Goal: Transaction & Acquisition: Purchase product/service

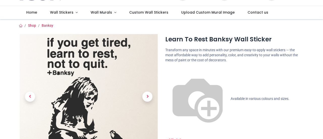
scroll to position [76, 0]
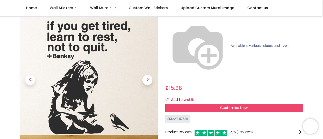
scroll to position [50, 0]
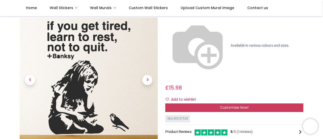
click at [213, 103] on div "Customise Now!" at bounding box center [234, 107] width 138 height 9
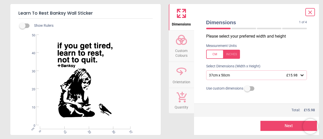
click at [299, 77] on icon at bounding box center [301, 75] width 5 height 5
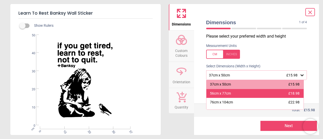
click at [240, 95] on div "56cm x 77cm £18.98" at bounding box center [254, 93] width 97 height 9
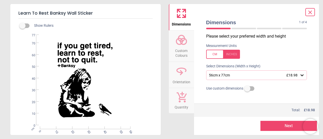
click at [179, 44] on circle at bounding box center [179, 41] width 6 height 6
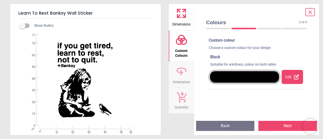
click at [283, 79] on div "Edit" at bounding box center [291, 77] width 21 height 14
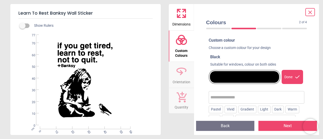
click at [238, 78] on div at bounding box center [244, 77] width 69 height 12
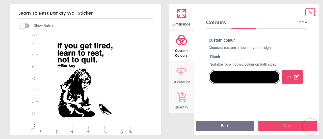
click at [238, 78] on div at bounding box center [244, 77] width 69 height 12
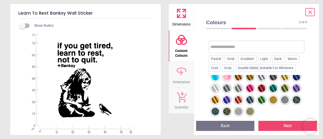
scroll to position [303, 0]
click at [231, 108] on div at bounding box center [227, 112] width 8 height 8
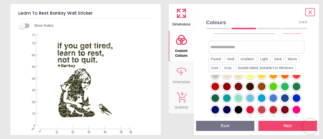
scroll to position [25, 0]
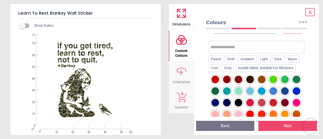
click at [281, 72] on div at bounding box center [285, 68] width 8 height 8
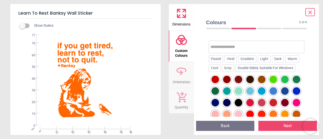
click at [269, 95] on div at bounding box center [273, 91] width 8 height 8
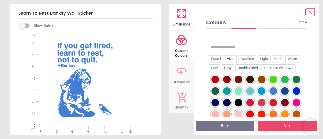
click at [242, 101] on div at bounding box center [239, 103] width 8 height 8
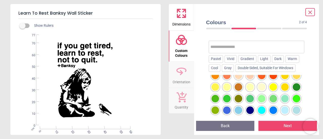
scroll to position [101, 0]
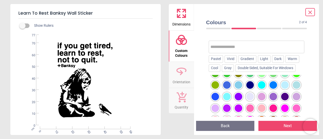
click at [242, 77] on div at bounding box center [239, 74] width 8 height 8
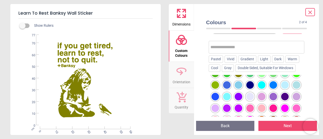
click at [268, 105] on div at bounding box center [257, 96] width 96 height 43
click at [242, 100] on div at bounding box center [239, 97] width 8 height 8
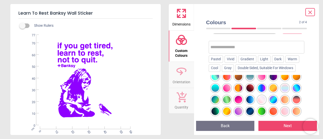
scroll to position [202, 0]
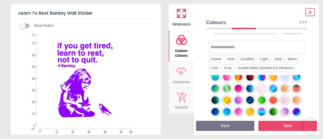
click at [219, 81] on div at bounding box center [215, 77] width 8 height 8
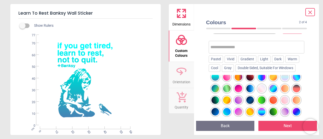
click at [258, 81] on div at bounding box center [262, 77] width 8 height 8
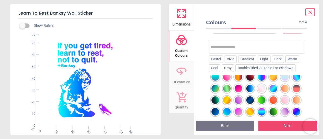
click at [293, 81] on div at bounding box center [297, 77] width 8 height 8
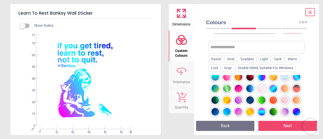
click at [231, 92] on div at bounding box center [227, 89] width 8 height 8
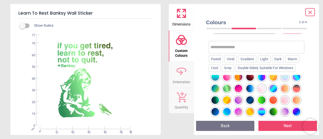
click at [242, 92] on div at bounding box center [239, 89] width 8 height 8
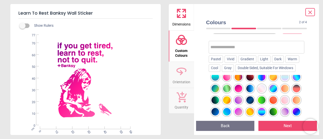
click at [254, 81] on div at bounding box center [250, 77] width 8 height 8
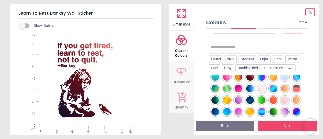
click at [242, 81] on div at bounding box center [239, 77] width 8 height 8
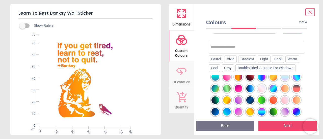
scroll to position [177, 0]
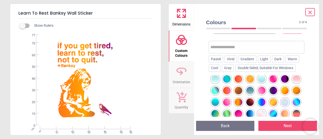
click at [265, 71] on div at bounding box center [262, 68] width 8 height 8
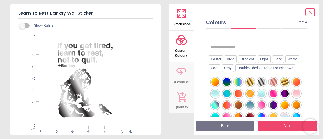
scroll to position [151, 0]
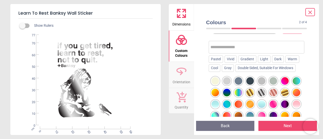
click at [269, 73] on div at bounding box center [273, 70] width 8 height 8
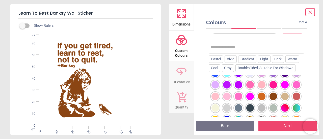
scroll to position [76, 0]
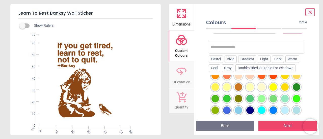
click at [284, 91] on div at bounding box center [285, 87] width 8 height 8
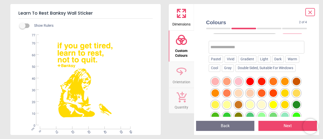
scroll to position [50, 0]
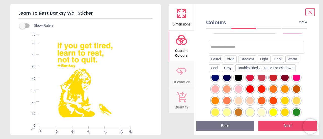
click at [219, 99] on div at bounding box center [215, 101] width 8 height 8
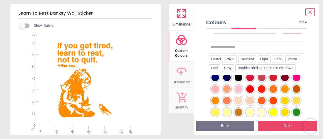
click at [258, 93] on div at bounding box center [262, 89] width 8 height 8
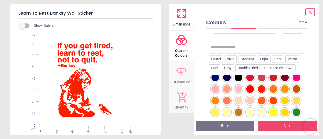
click at [246, 93] on div at bounding box center [250, 89] width 8 height 8
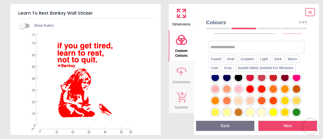
click at [242, 78] on div at bounding box center [239, 78] width 8 height 8
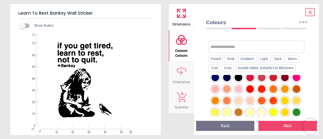
click at [242, 76] on div at bounding box center [239, 78] width 8 height 8
click at [281, 126] on button "Next" at bounding box center [287, 126] width 59 height 10
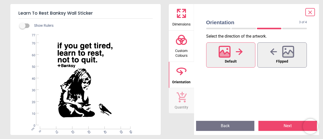
click at [234, 51] on div at bounding box center [230, 51] width 24 height 13
click at [290, 125] on button "Next" at bounding box center [287, 126] width 59 height 10
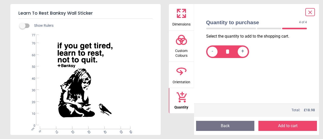
click at [309, 13] on icon at bounding box center [309, 12] width 3 height 3
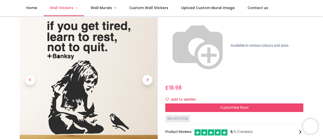
click at [61, 7] on span "Wall Stickers" at bounding box center [61, 7] width 23 height 5
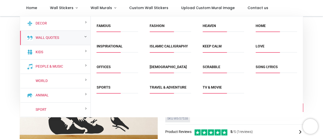
scroll to position [0, 0]
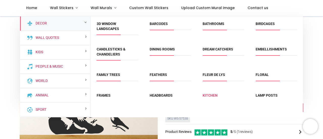
click at [211, 95] on link "Kitchen" at bounding box center [210, 95] width 15 height 4
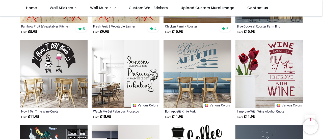
scroll to position [1102, 0]
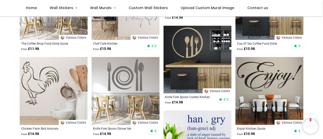
scroll to position [1767, 0]
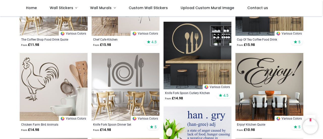
click at [136, 71] on img at bounding box center [126, 87] width 68 height 68
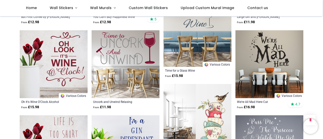
scroll to position [2060, 0]
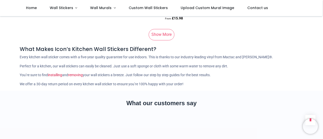
scroll to position [3071, 0]
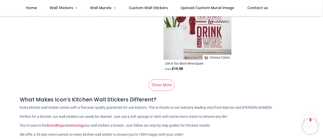
click at [164, 85] on link "Show More" at bounding box center [162, 84] width 26 height 11
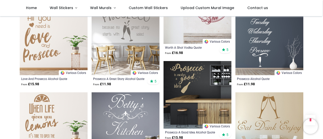
scroll to position [3475, 0]
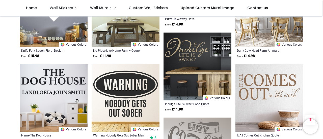
scroll to position [4055, 0]
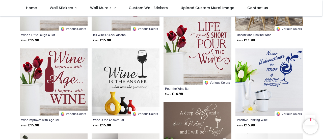
scroll to position [4710, 0]
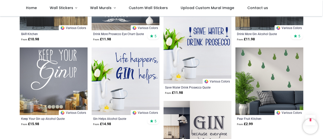
scroll to position [5341, 0]
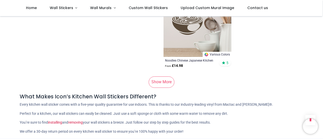
scroll to position [6022, 0]
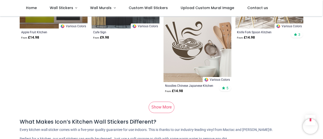
click at [164, 108] on link "Show More" at bounding box center [162, 107] width 26 height 11
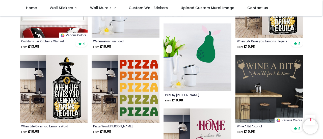
scroll to position [6375, 0]
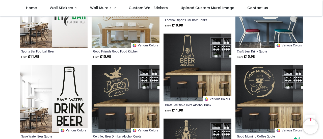
scroll to position [7031, 0]
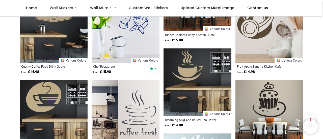
scroll to position [7662, 0]
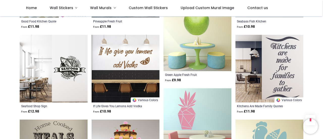
scroll to position [8267, 0]
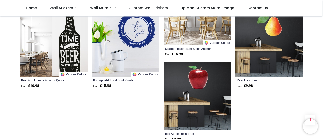
scroll to position [8998, 0]
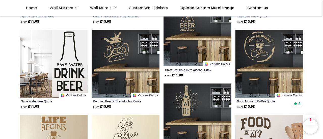
scroll to position [7056, 0]
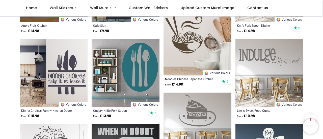
scroll to position [6034, 0]
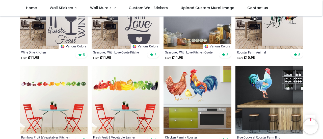
scroll to position [889, 0]
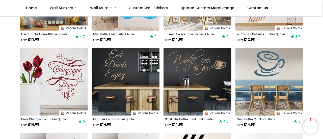
scroll to position [233, 0]
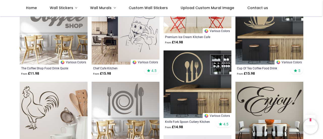
scroll to position [1740, 0]
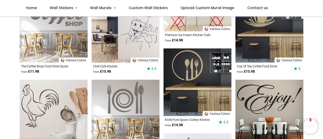
click at [189, 61] on img at bounding box center [197, 82] width 68 height 68
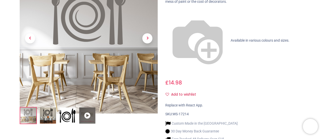
scroll to position [101, 0]
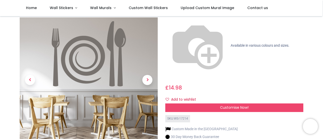
scroll to position [25, 0]
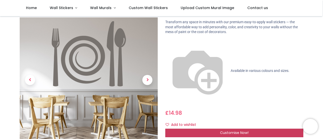
click at [217, 129] on div "Customise Now!" at bounding box center [234, 133] width 138 height 9
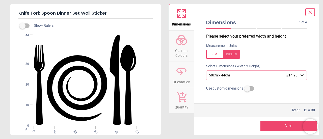
click at [299, 78] on icon at bounding box center [301, 75] width 5 height 5
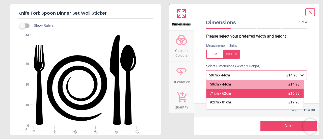
click at [265, 93] on div "71cm x 62cm £16.98" at bounding box center [254, 93] width 97 height 9
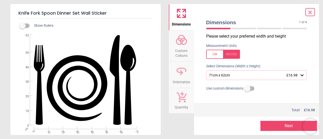
click at [182, 41] on circle at bounding box center [179, 41] width 6 height 6
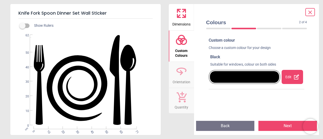
click at [283, 81] on div "Edit" at bounding box center [291, 77] width 21 height 14
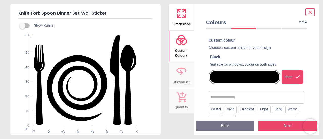
click at [257, 78] on div at bounding box center [244, 77] width 69 height 12
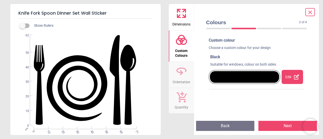
click at [291, 78] on div "Edit" at bounding box center [291, 77] width 21 height 14
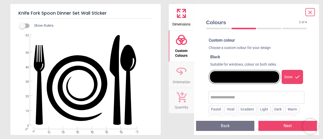
click at [265, 76] on div at bounding box center [244, 77] width 69 height 12
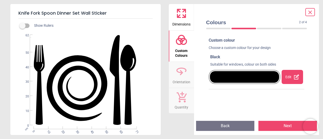
click at [265, 76] on div at bounding box center [244, 77] width 69 height 12
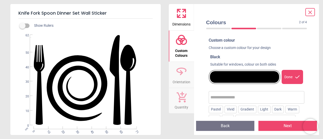
click at [291, 76] on div "Done" at bounding box center [291, 77] width 21 height 14
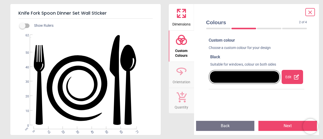
click at [293, 78] on icon at bounding box center [296, 77] width 6 height 6
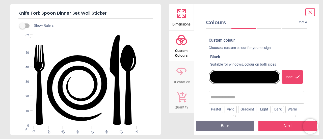
click at [291, 78] on div "Done" at bounding box center [291, 77] width 21 height 14
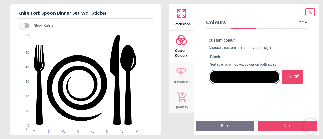
click at [267, 75] on div at bounding box center [244, 77] width 69 height 12
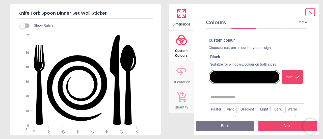
click at [294, 76] on icon at bounding box center [297, 77] width 6 height 6
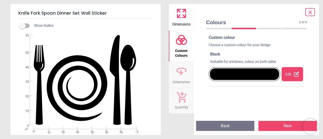
scroll to position [3, 0]
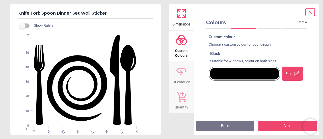
click at [216, 59] on div "Suitable for windows, colour on both sides" at bounding box center [257, 61] width 94 height 5
click at [215, 70] on div at bounding box center [244, 74] width 69 height 12
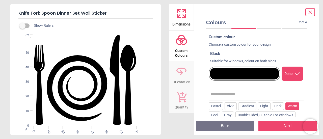
click at [289, 107] on div "Warm" at bounding box center [292, 106] width 14 height 8
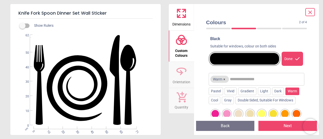
scroll to position [29, 0]
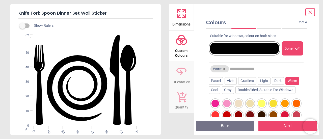
click at [241, 69] on input "text" at bounding box center [266, 69] width 73 height 10
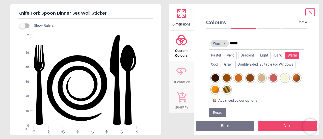
scroll to position [60, 0]
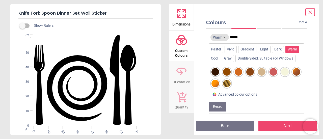
type input "*****"
click at [235, 93] on div "Advanced colour options" at bounding box center [237, 94] width 39 height 5
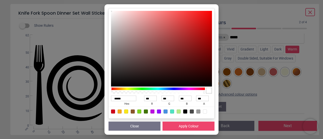
click at [134, 112] on div at bounding box center [133, 111] width 4 height 4
type input "******"
type input "***"
type input "**"
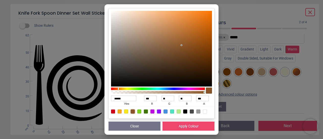
type input "******"
type input "***"
type input "**"
click at [192, 53] on div at bounding box center [161, 49] width 101 height 76
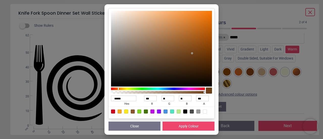
type input "******"
type input "***"
type input "**"
click at [184, 53] on div at bounding box center [161, 49] width 101 height 76
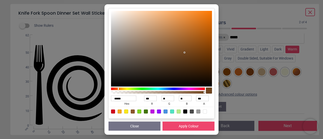
type input "******"
type input "**"
click at [181, 53] on div at bounding box center [161, 49] width 101 height 76
type input "******"
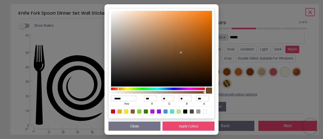
type input "***"
type input "**"
click at [179, 45] on div at bounding box center [161, 49] width 101 height 76
type input "******"
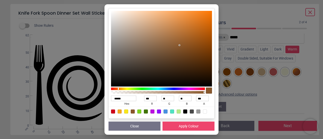
type input "***"
type input "**"
click at [173, 44] on div at bounding box center [161, 49] width 101 height 76
click at [189, 127] on button "Apply Colour" at bounding box center [188, 126] width 52 height 9
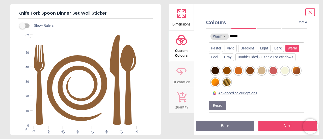
scroll to position [53, 0]
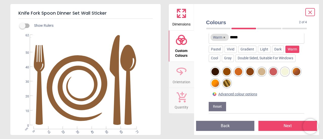
click at [279, 123] on button "Next" at bounding box center [287, 126] width 59 height 10
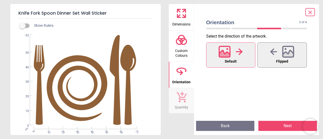
click at [225, 53] on icon at bounding box center [224, 54] width 11 height 9
click at [288, 128] on button "Next" at bounding box center [287, 126] width 59 height 10
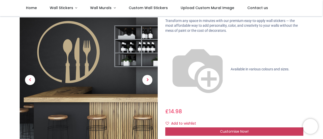
scroll to position [50, 0]
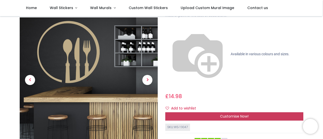
click at [219, 112] on div "Customise Now!" at bounding box center [234, 116] width 138 height 9
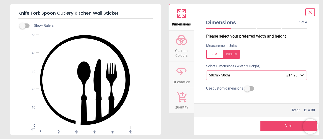
click at [223, 73] on div "50cm x 50cm £14.98" at bounding box center [256, 75] width 101 height 10
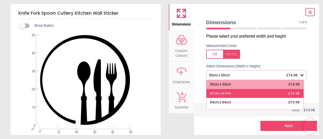
click at [215, 94] on div "67cm x 67cm" at bounding box center [220, 93] width 21 height 5
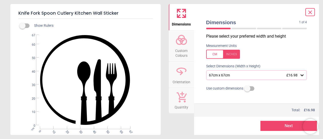
scroll to position [2, 0]
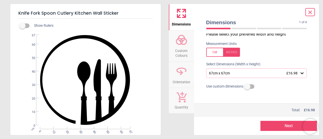
click at [181, 44] on icon at bounding box center [181, 40] width 12 height 12
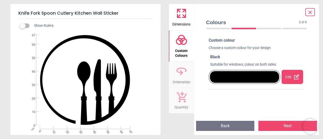
click at [219, 102] on div "Custom colour Choose a custom colour for your design Black Suitable for windows…" at bounding box center [257, 77] width 104 height 83
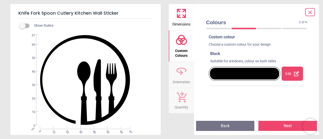
click at [214, 92] on div "Custom colour Choose a custom colour for your design Black Suitable for windows…" at bounding box center [257, 73] width 104 height 83
click at [212, 87] on div "Custom colour Choose a custom colour for your design Black Suitable for windows…" at bounding box center [257, 61] width 96 height 54
click at [231, 73] on div at bounding box center [244, 74] width 69 height 12
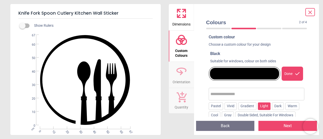
click at [261, 106] on div "Light" at bounding box center [264, 106] width 13 height 8
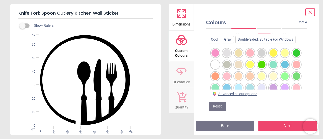
click at [238, 53] on div at bounding box center [239, 53] width 8 height 8
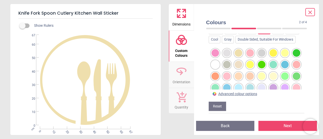
click at [219, 77] on div at bounding box center [215, 76] width 8 height 8
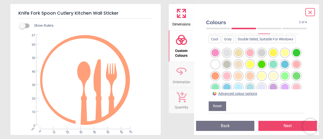
scroll to position [25, 0]
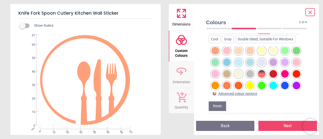
click at [231, 75] on div at bounding box center [227, 74] width 8 height 8
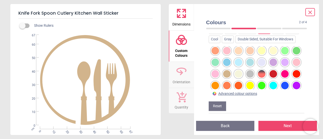
click at [284, 129] on button "Next" at bounding box center [287, 126] width 59 height 10
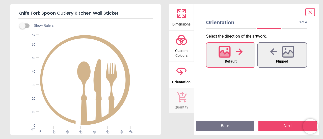
click at [291, 124] on button "Next" at bounding box center [287, 126] width 59 height 10
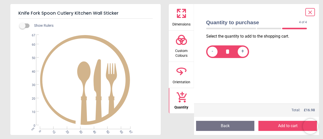
click at [311, 12] on icon at bounding box center [310, 12] width 6 height 6
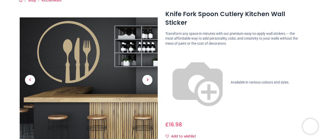
scroll to position [0, 0]
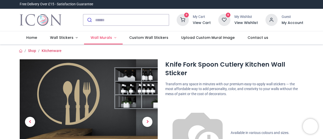
click at [98, 38] on span "Wall Murals" at bounding box center [101, 37] width 21 height 5
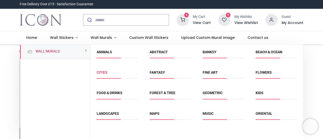
click at [103, 71] on link "Cities" at bounding box center [102, 72] width 11 height 4
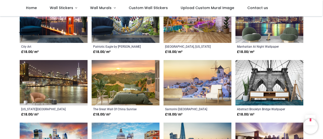
scroll to position [559, 0]
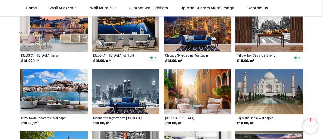
scroll to position [761, 0]
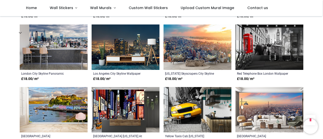
scroll to position [1240, 0]
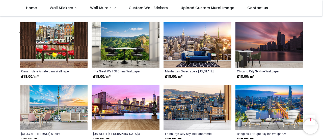
scroll to position [1770, 0]
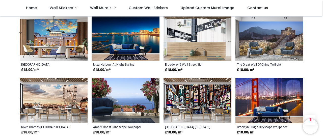
scroll to position [1846, 0]
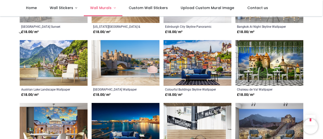
click at [92, 10] on span "Wall Murals" at bounding box center [100, 7] width 21 height 5
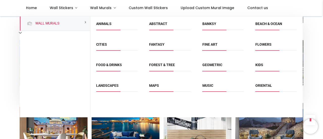
click at [160, 27] on span "Abstract" at bounding box center [169, 25] width 41 height 8
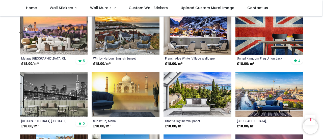
scroll to position [1619, 0]
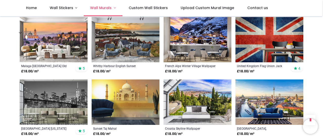
click at [92, 12] on link "Wall Murals" at bounding box center [103, 8] width 39 height 16
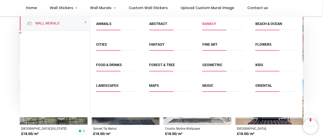
click at [213, 24] on link "Banksy" at bounding box center [209, 24] width 14 height 4
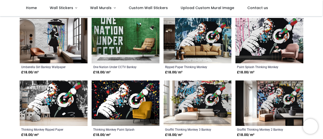
scroll to position [50, 0]
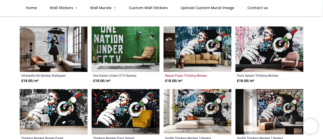
click at [202, 76] on div "Ripped Paper Thinking Monkey Banksy Wallpaper" at bounding box center [191, 75] width 52 height 4
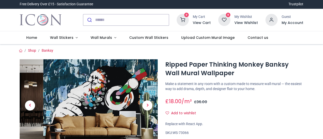
scroll to position [50, 0]
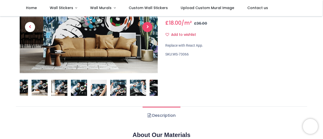
click at [150, 28] on span "Next" at bounding box center [147, 27] width 10 height 10
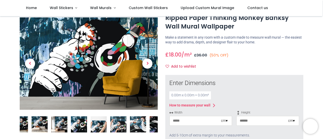
scroll to position [25, 0]
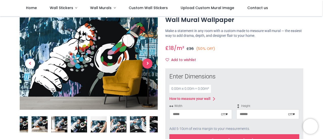
click at [147, 64] on span "Next" at bounding box center [147, 64] width 10 height 10
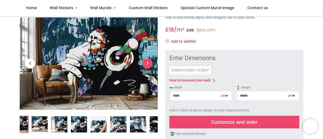
scroll to position [50, 0]
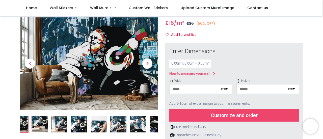
click at [178, 88] on input "number" at bounding box center [195, 88] width 51 height 9
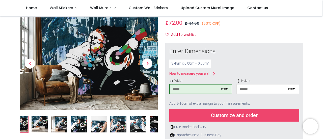
type input "***"
click at [248, 91] on input "number" at bounding box center [262, 88] width 51 height 9
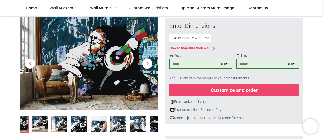
scroll to position [101, 0]
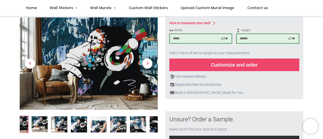
type input "***"
click at [253, 69] on div "Customize and order" at bounding box center [234, 65] width 130 height 13
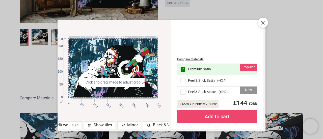
click at [204, 92] on div "New Peel & Stick Matte ( +£40 )" at bounding box center [216, 92] width 79 height 11
